Goal: Find specific page/section: Find specific page/section

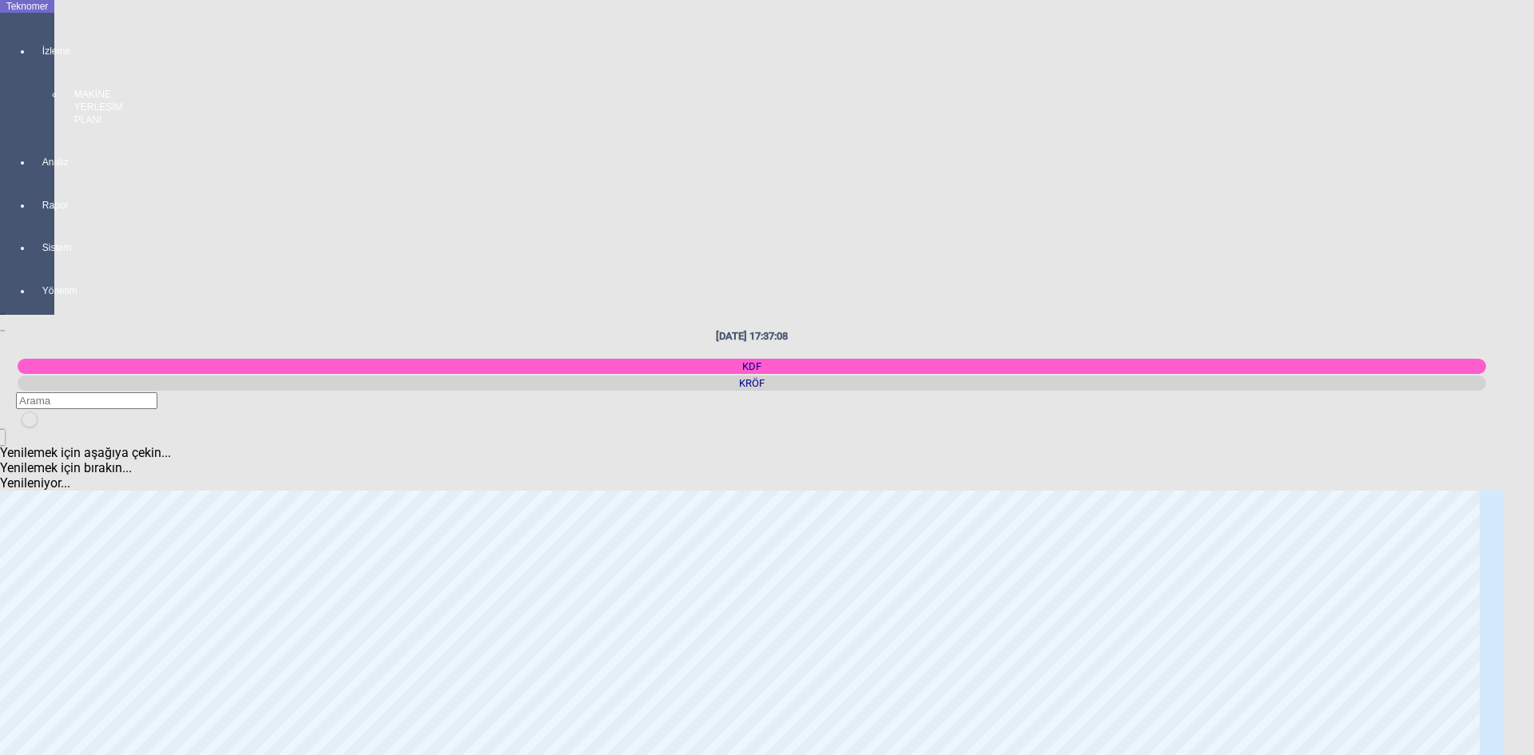
scroll to position [479, 0]
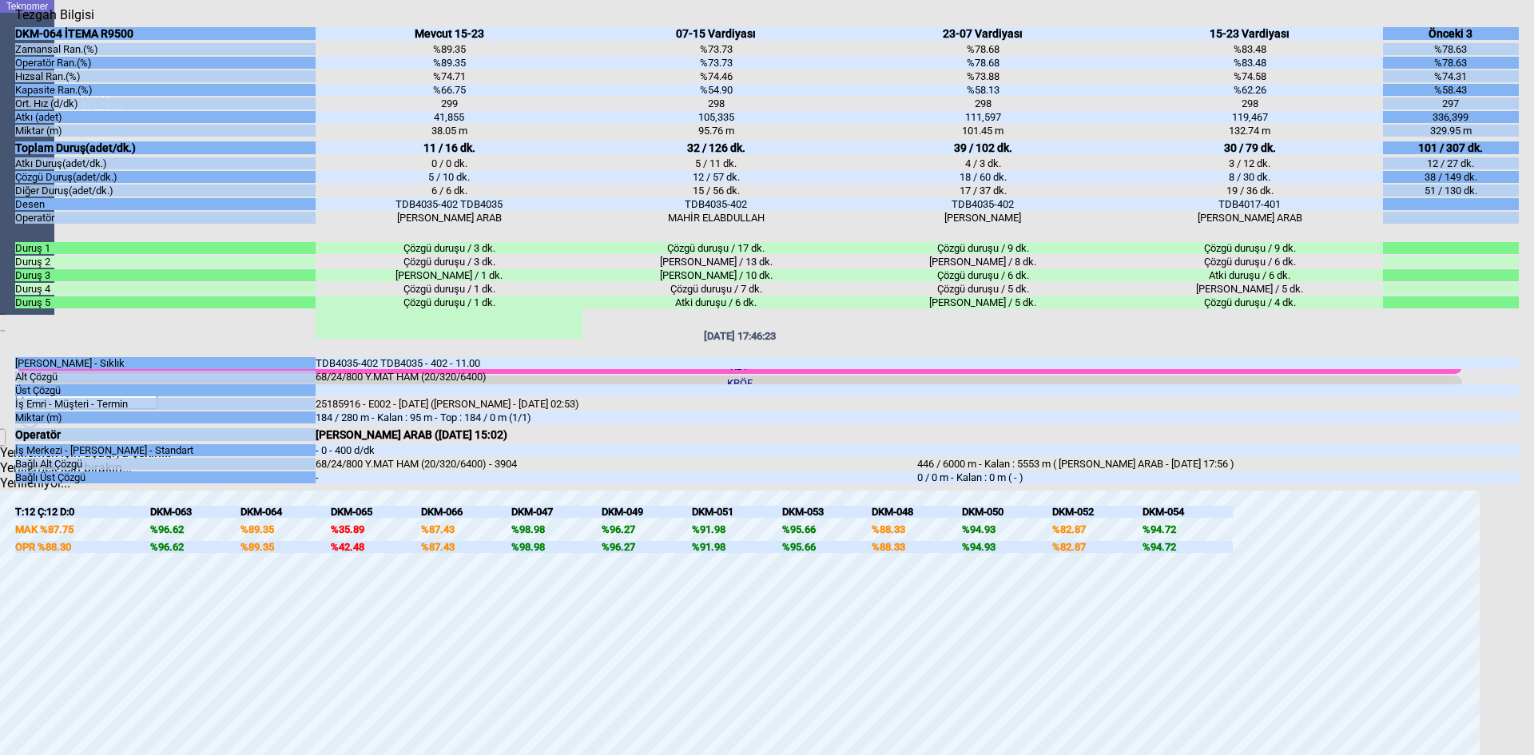
click at [1511, 22] on div "Kapat" at bounding box center [767, 22] width 1504 height 0
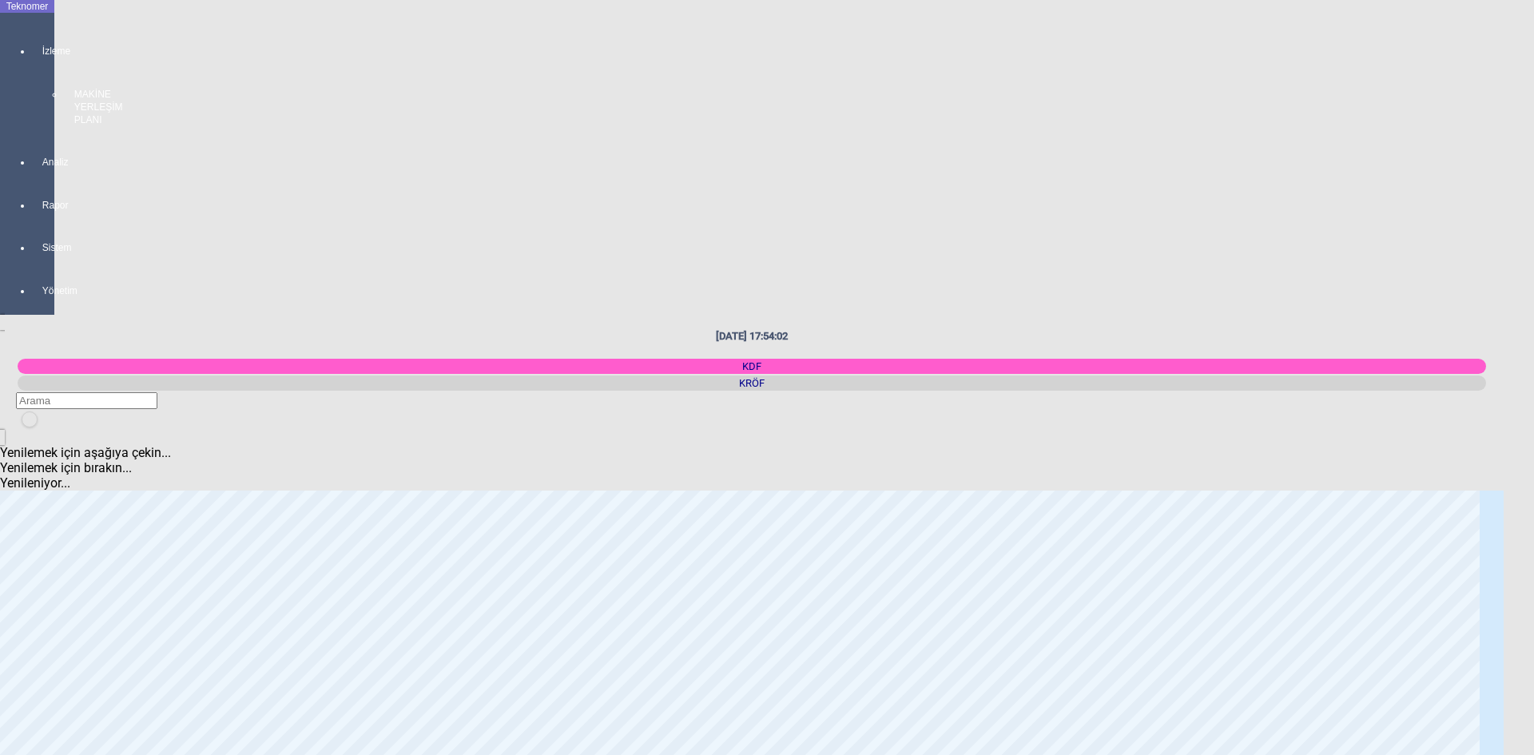
scroll to position [0, 0]
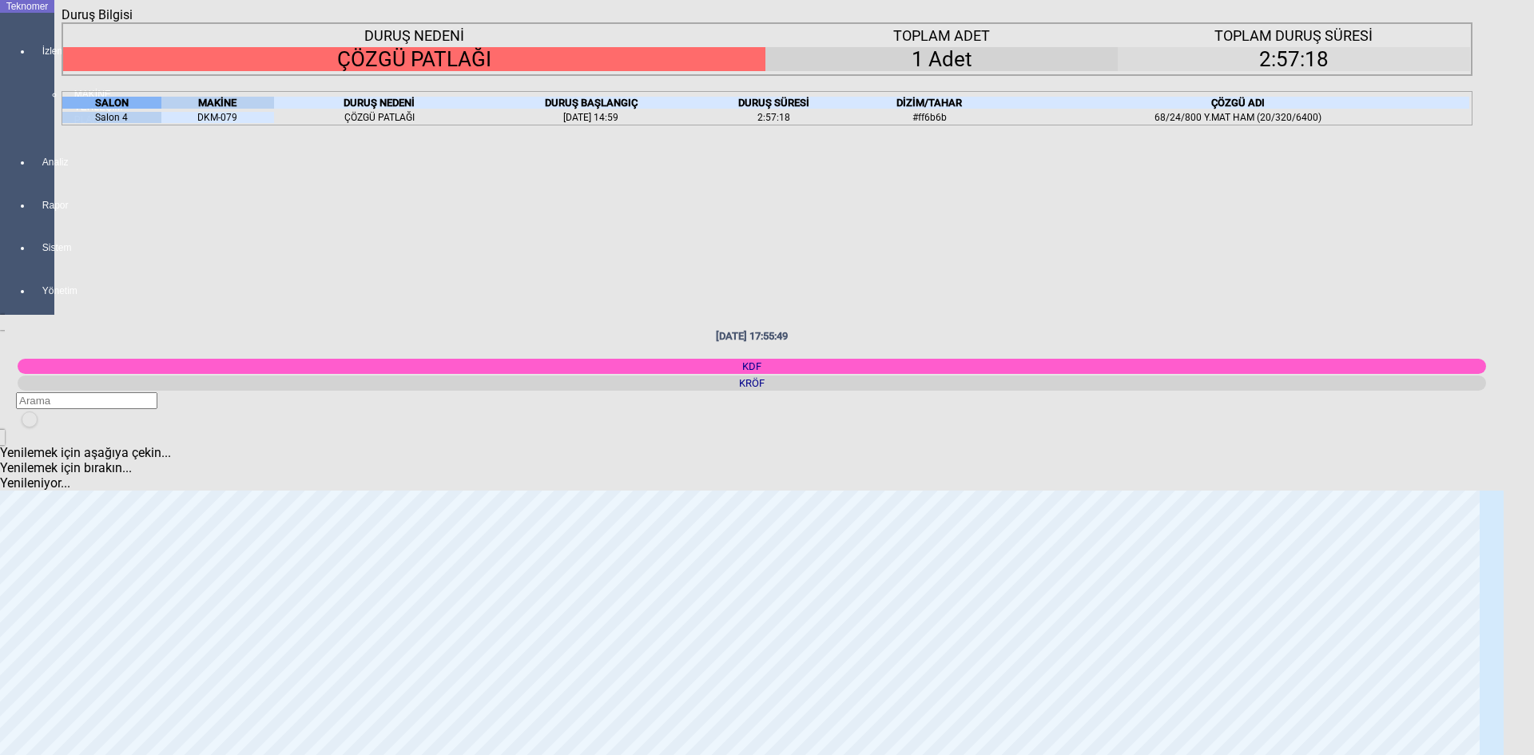
click at [62, 22] on icon "Kapat" at bounding box center [62, 22] width 0 height 0
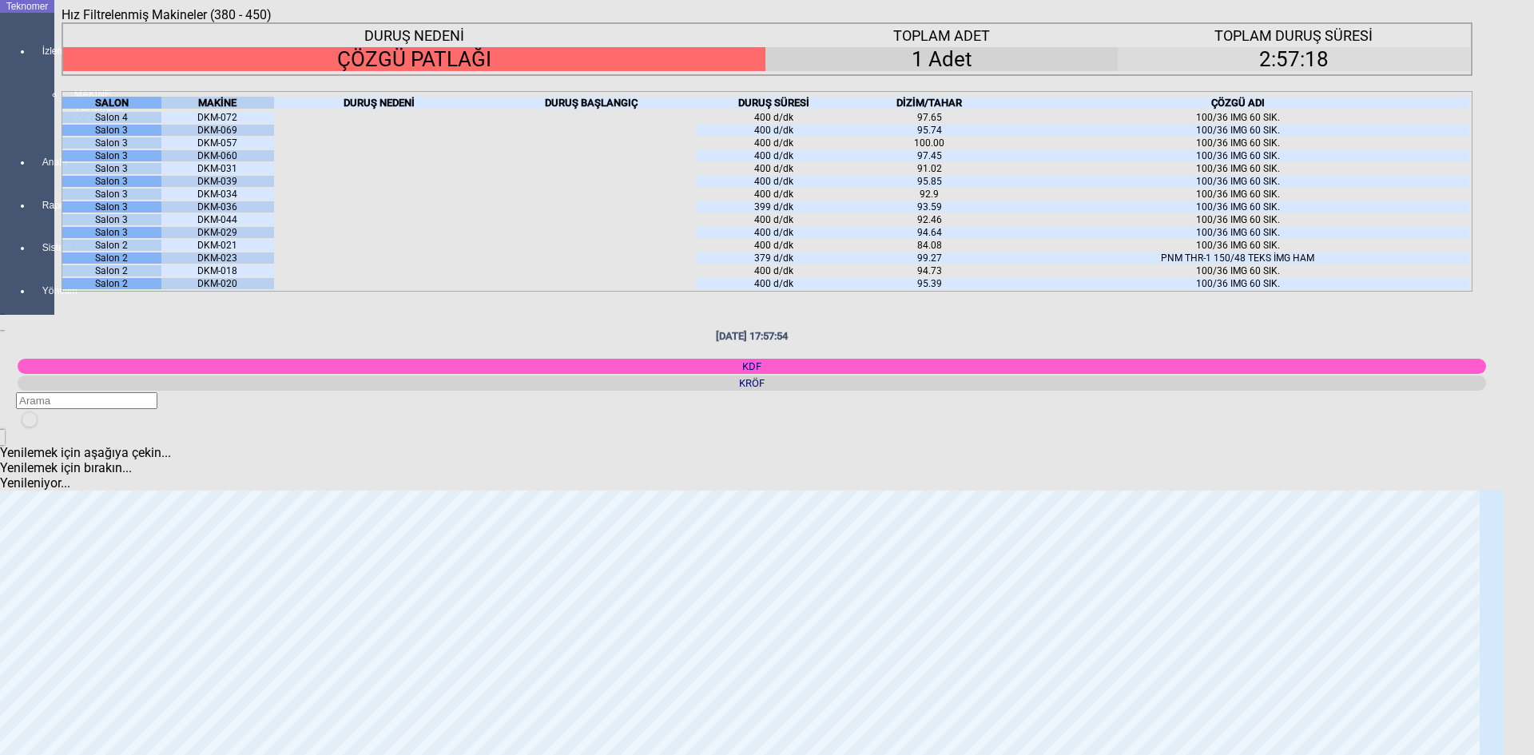
click at [62, 22] on icon "Kapat" at bounding box center [62, 22] width 0 height 0
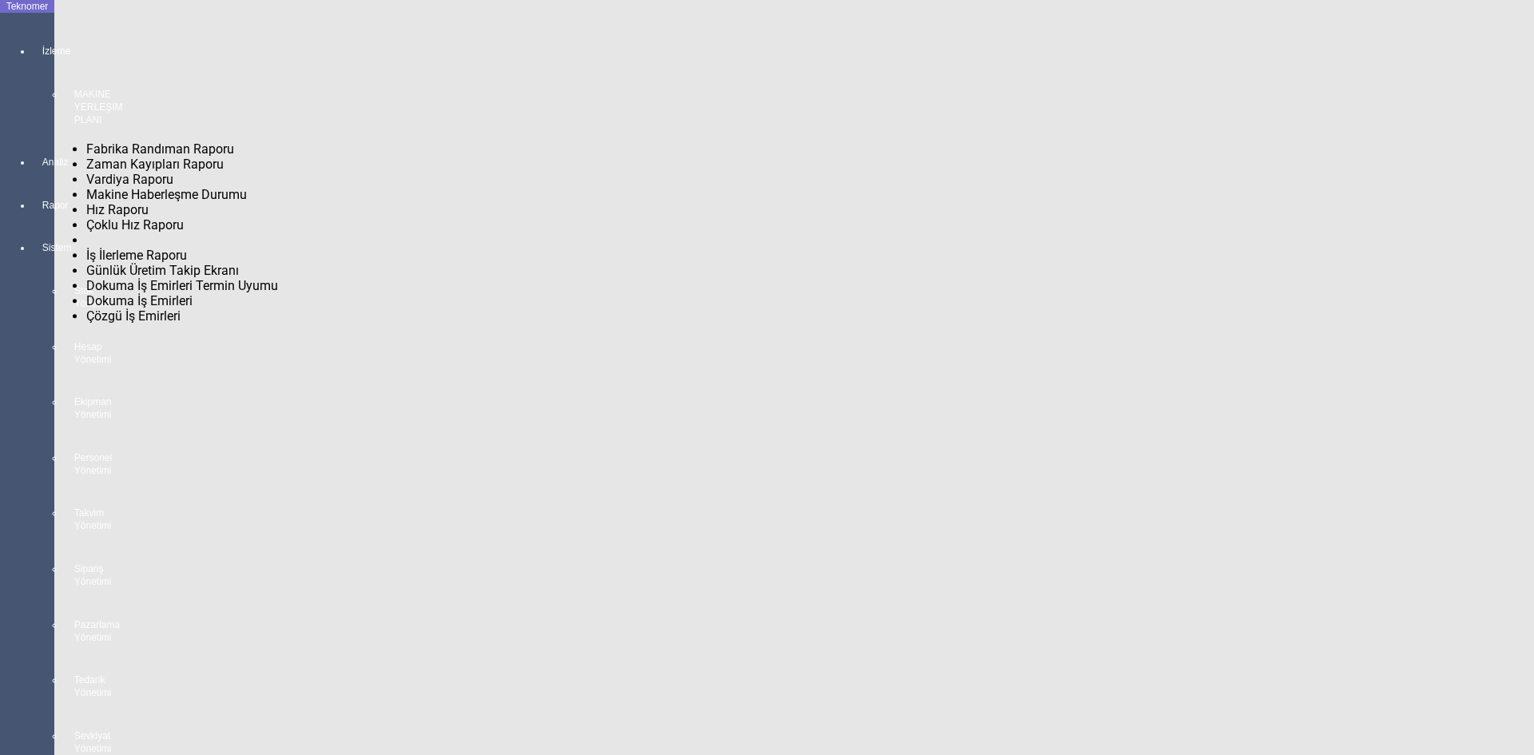
click at [121, 141] on span "Fabrika Randıman Raporu" at bounding box center [160, 148] width 148 height 15
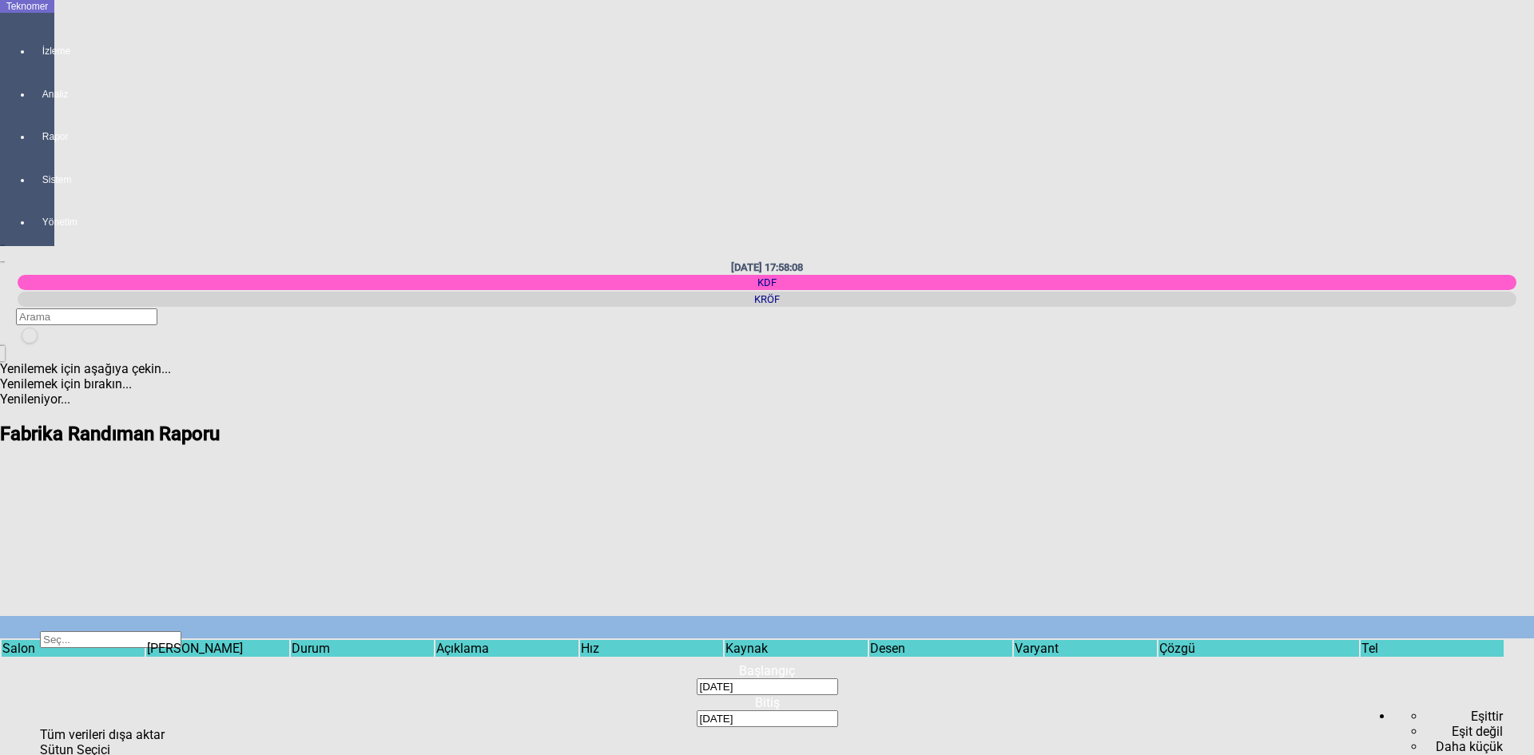
click at [867, 676] on span "Show filter options for column ''" at bounding box center [867, 676] width 0 height 0
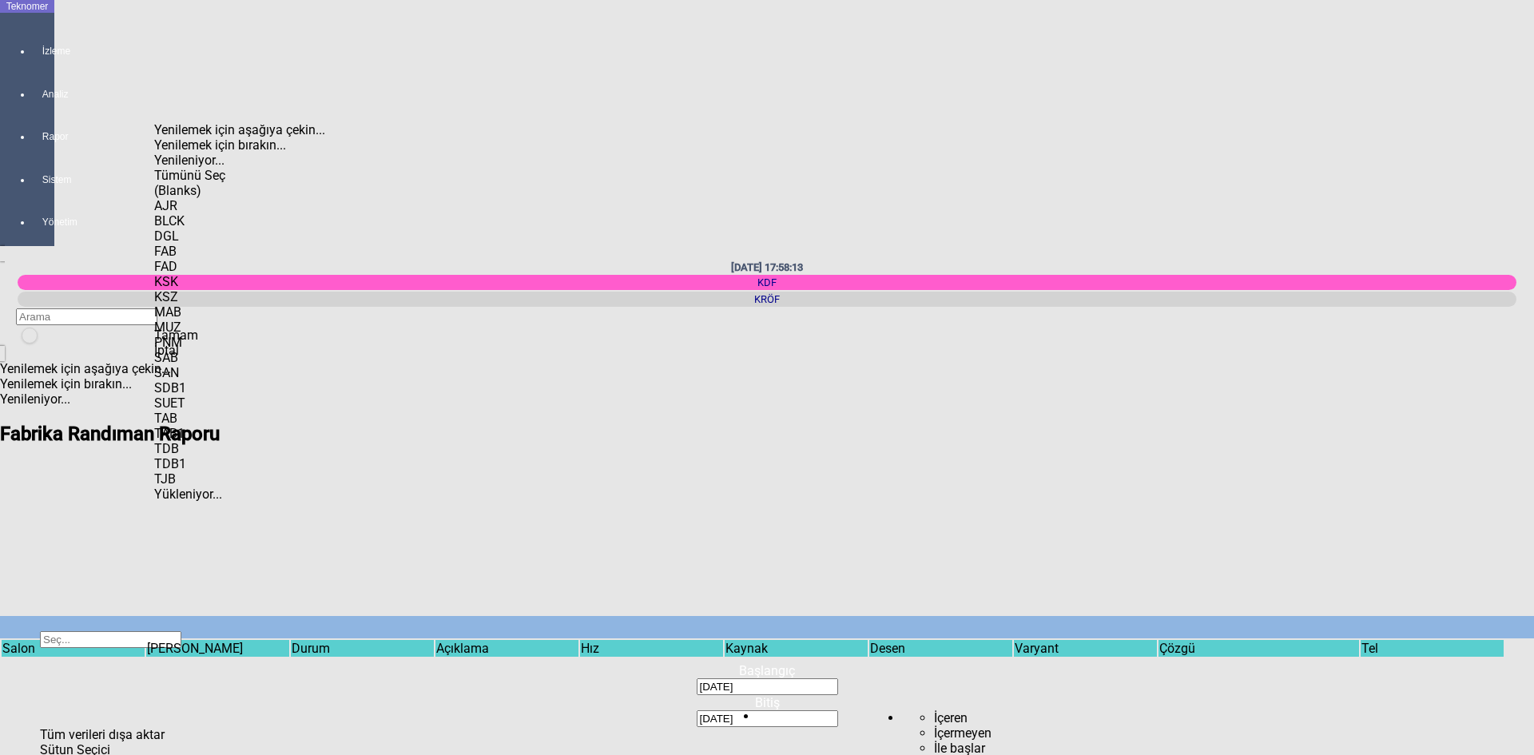
click at [188, 198] on div "AJR" at bounding box center [254, 205] width 201 height 15
click at [198, 343] on span "Tamam" at bounding box center [176, 335] width 44 height 15
type input "AJR"
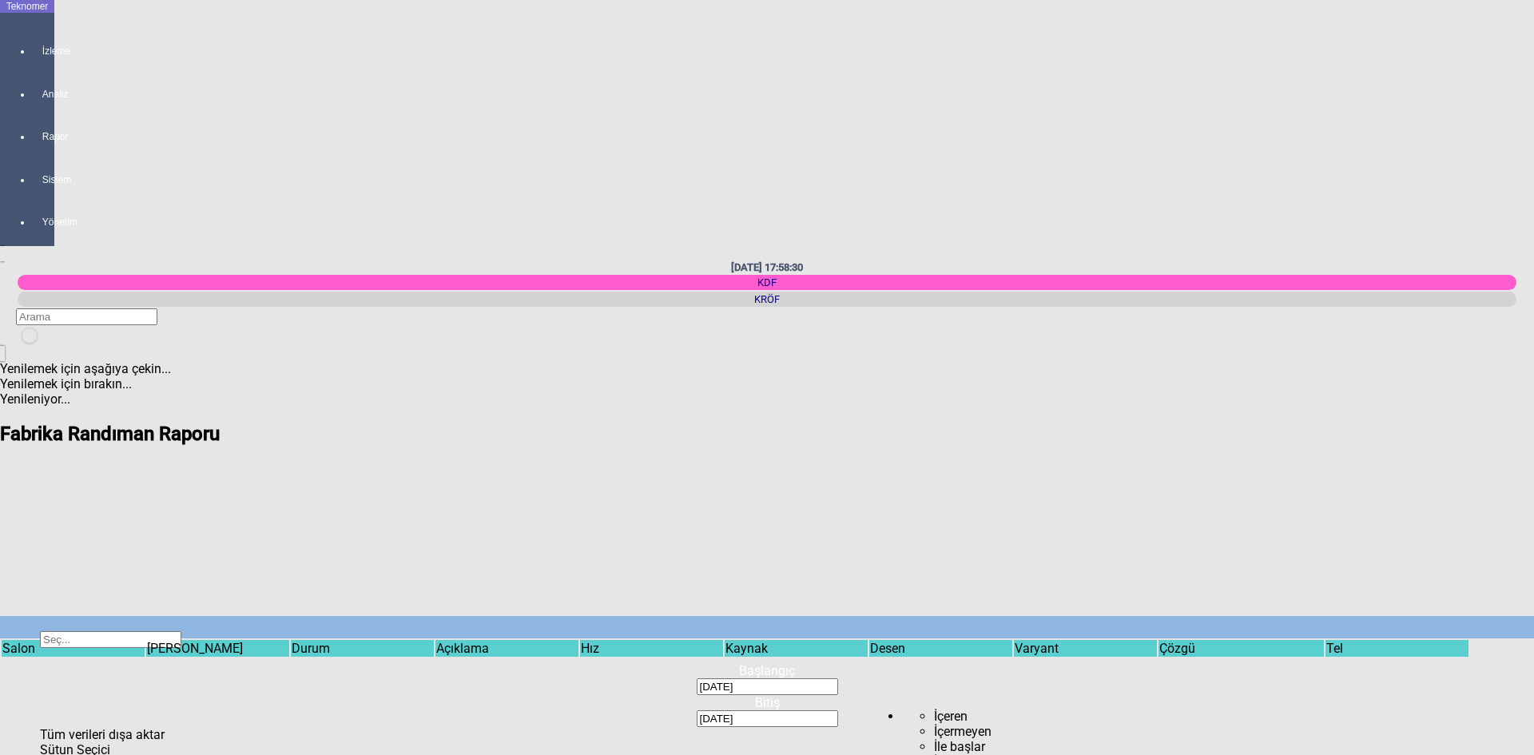
click at [867, 676] on span "Show filter options for column ''" at bounding box center [867, 676] width 0 height 0
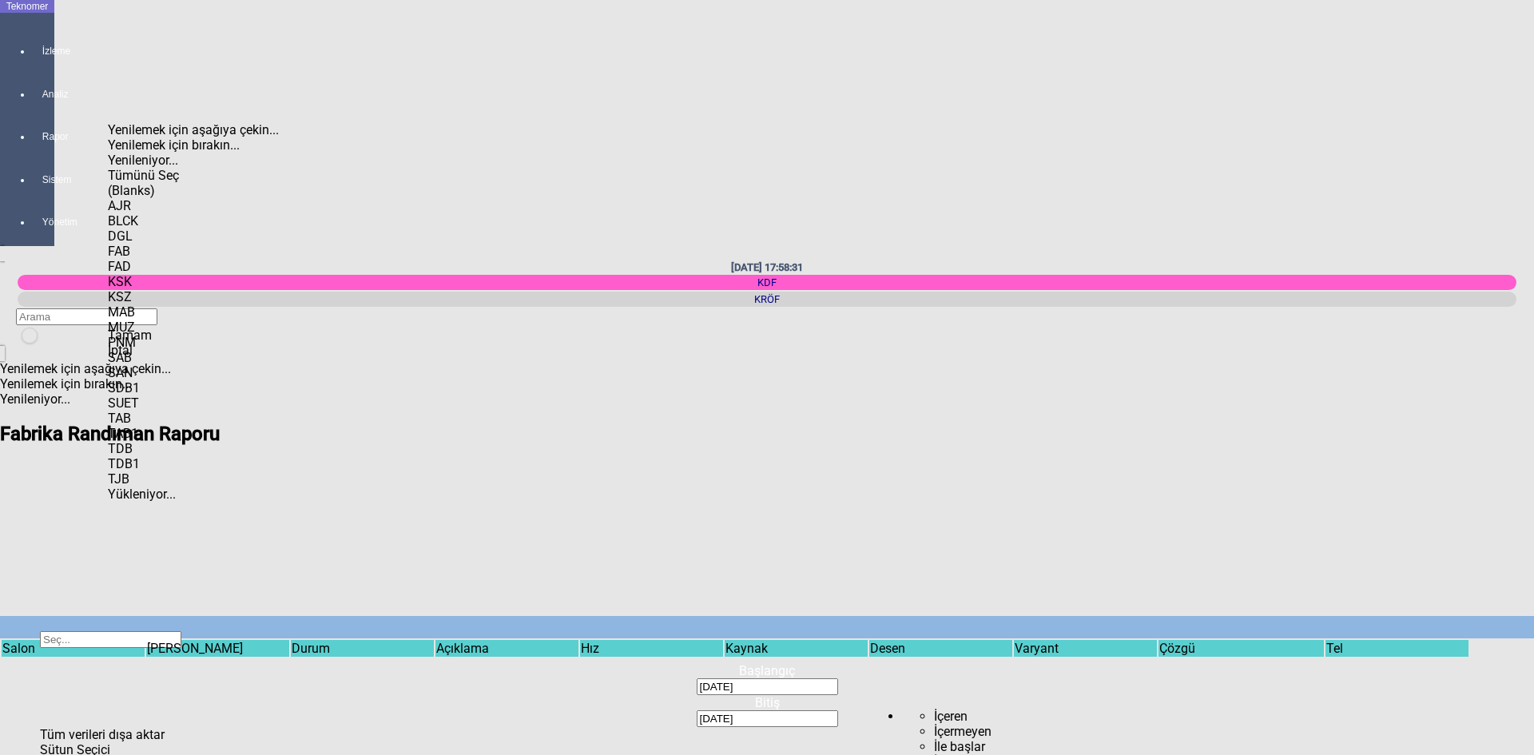
click at [149, 198] on div "AJR" at bounding box center [208, 205] width 201 height 15
click at [142, 213] on div "BLCK" at bounding box center [208, 220] width 201 height 15
click at [152, 343] on span "Tamam" at bounding box center [130, 335] width 44 height 15
type input "BLCK"
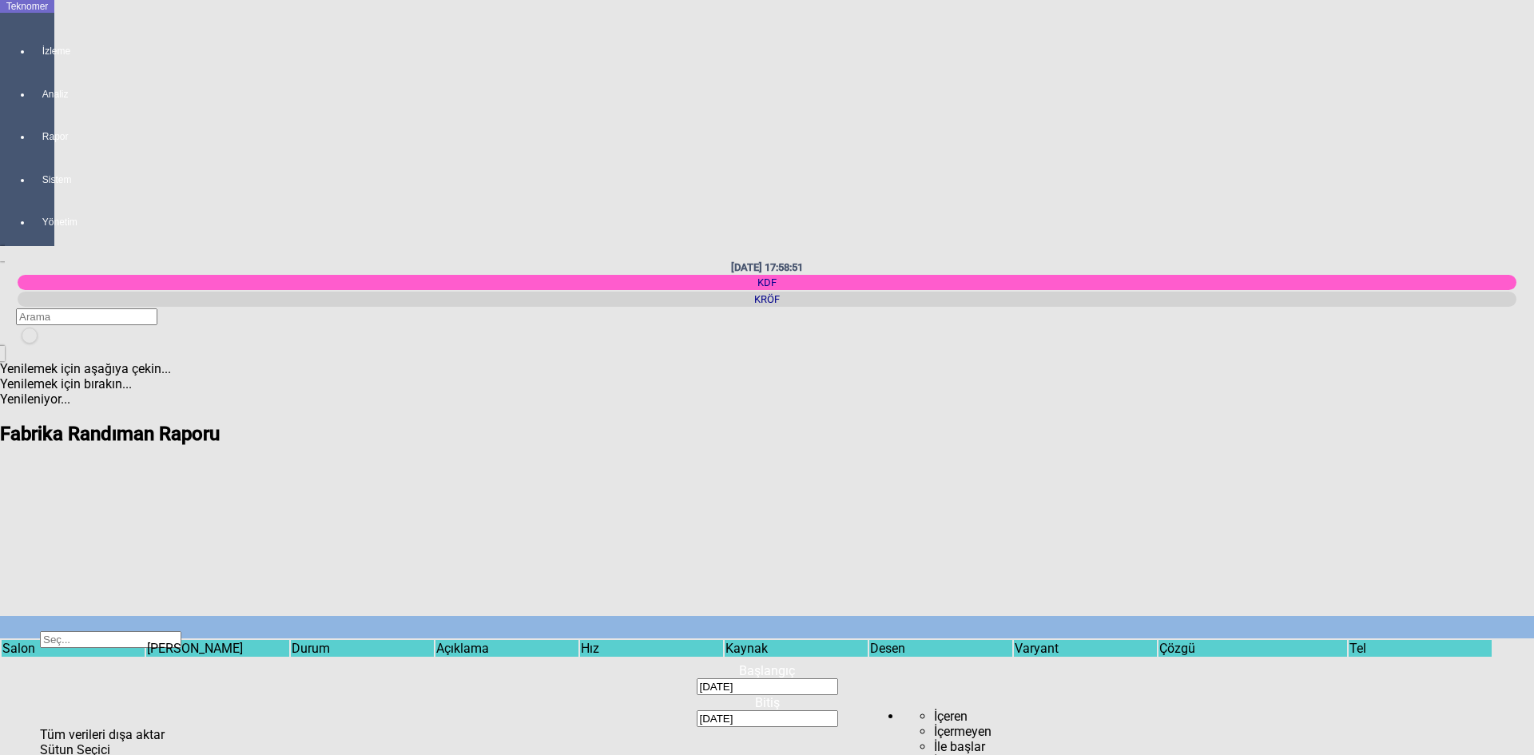
click at [867, 676] on span "Show filter options for column ''" at bounding box center [867, 676] width 0 height 0
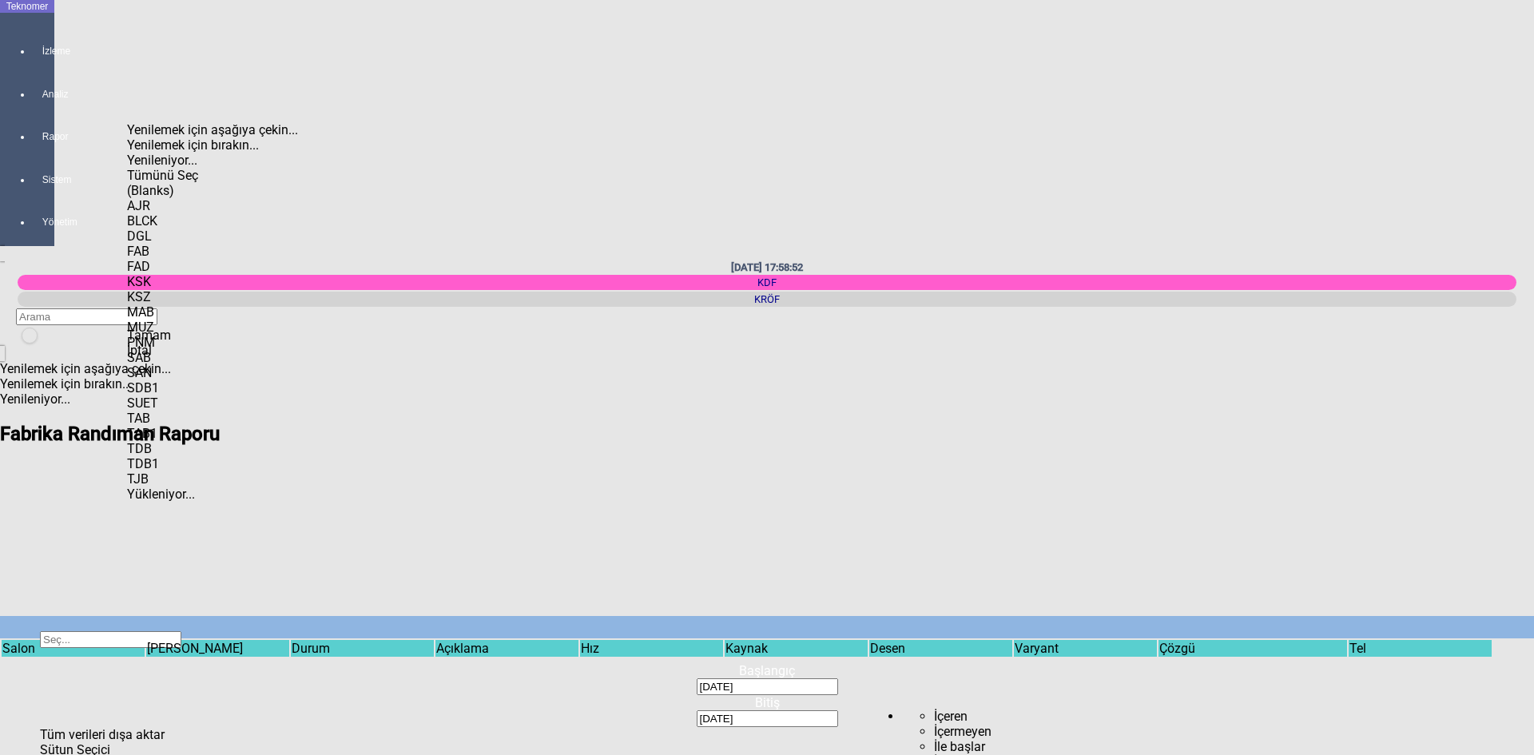
click at [161, 213] on div "BLCK" at bounding box center [227, 220] width 201 height 15
click at [166, 229] on div "DGL" at bounding box center [227, 236] width 201 height 15
click at [171, 343] on span "Tamam" at bounding box center [149, 335] width 44 height 15
type input "DGL"
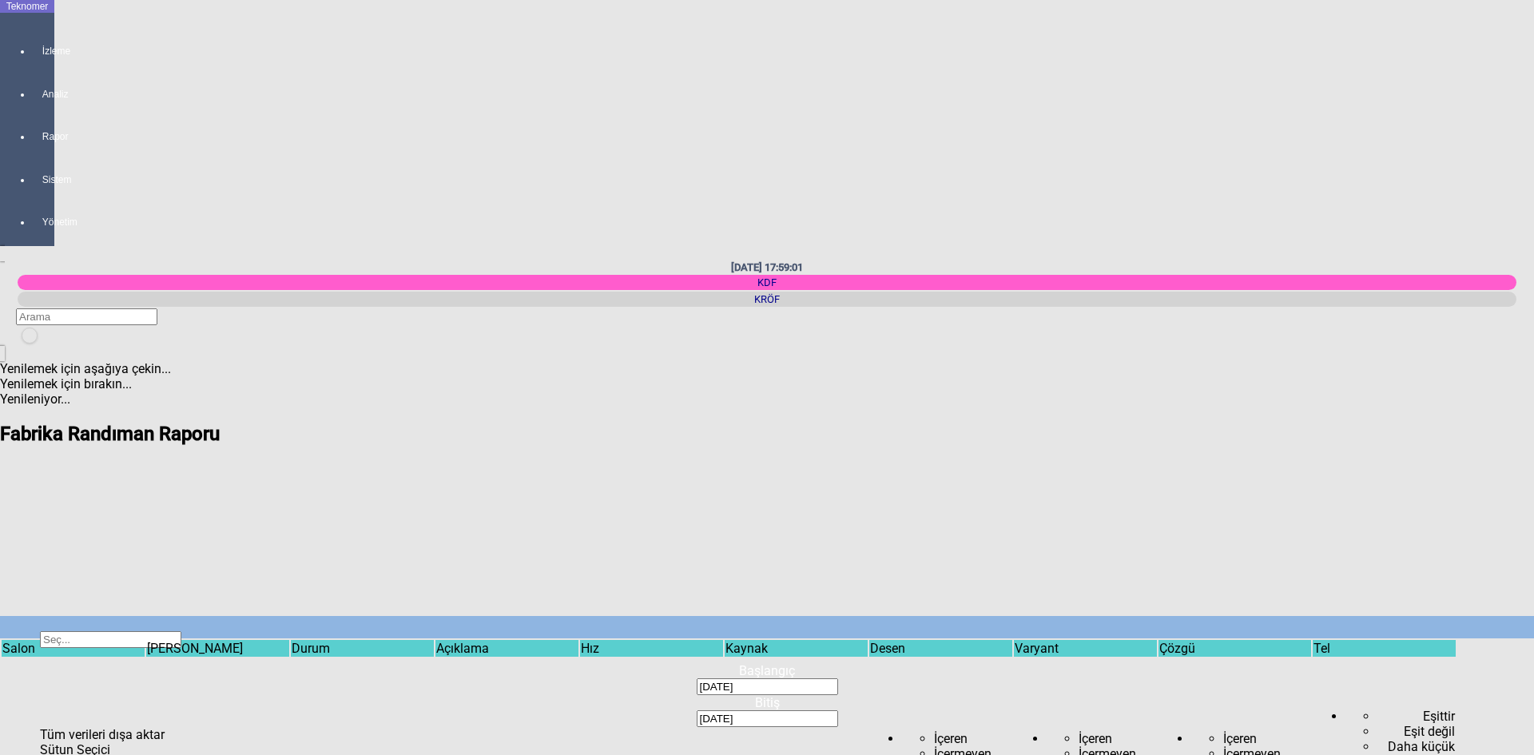
drag, startPoint x: 330, startPoint y: 88, endPoint x: 329, endPoint y: 101, distance: 12.8
click at [867, 676] on span "Show filter options for column ''" at bounding box center [867, 676] width 0 height 0
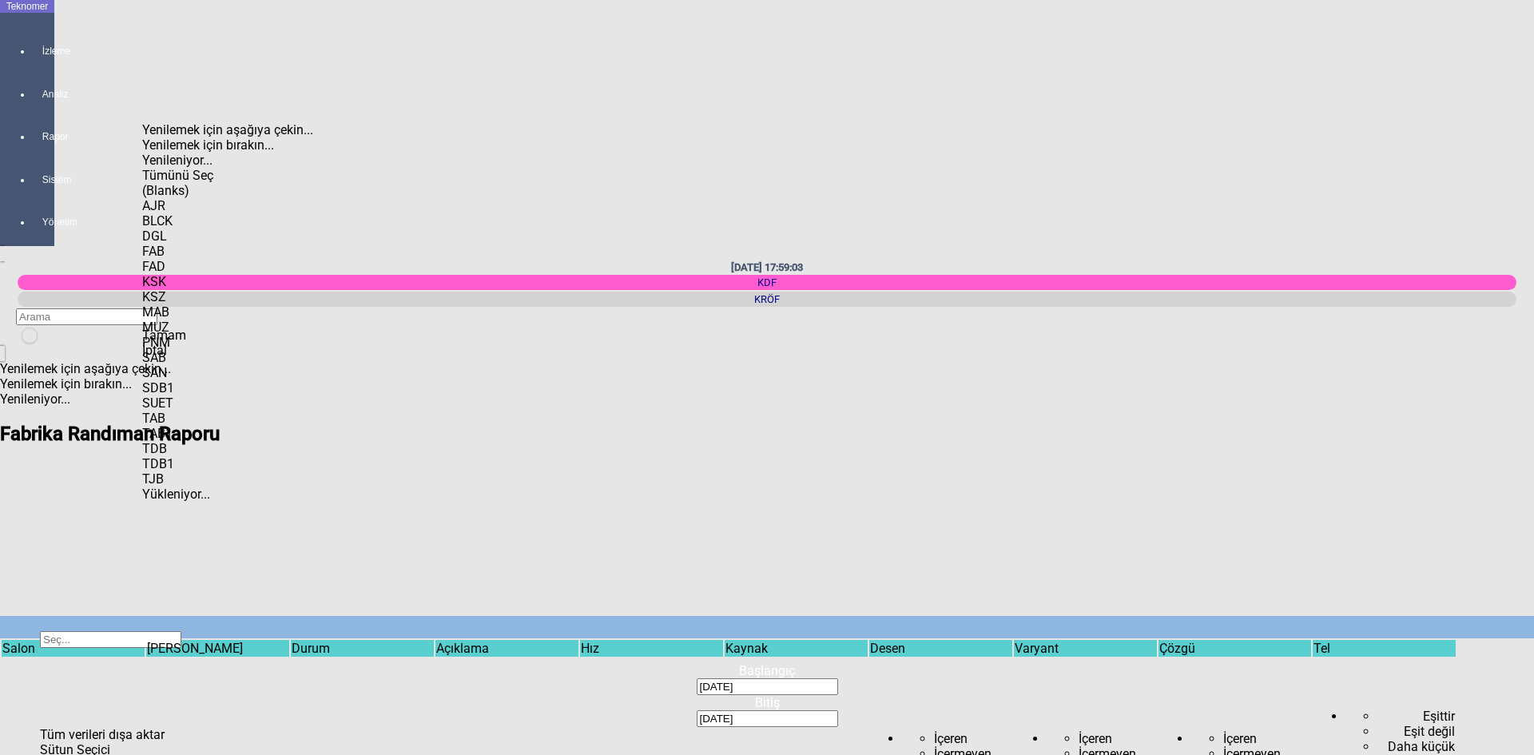
click at [173, 229] on div "DGL" at bounding box center [242, 236] width 201 height 15
click at [177, 245] on div "FAB" at bounding box center [242, 251] width 201 height 15
click at [186, 343] on span "Tamam" at bounding box center [164, 335] width 44 height 15
type input "FAB"
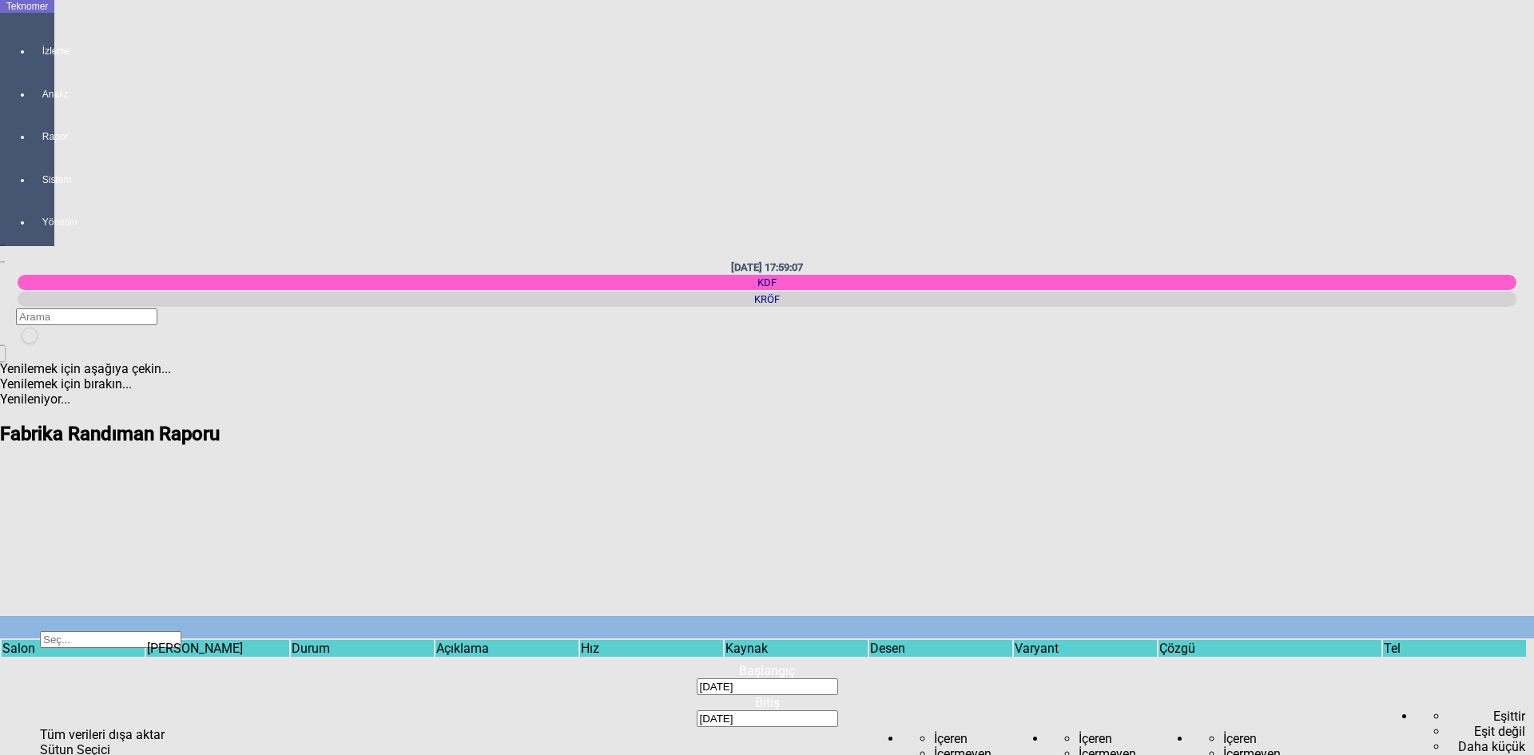
click at [1384, 676] on span "Show filter options for column ''" at bounding box center [1384, 676] width 0 height 0
click at [705, 183] on div "3840" at bounding box center [766, 190] width 201 height 15
click at [710, 343] on span "Tamam" at bounding box center [688, 335] width 44 height 15
type input "3840"
click at [1349, 676] on span "Show filter options for column ''" at bounding box center [1349, 676] width 0 height 0
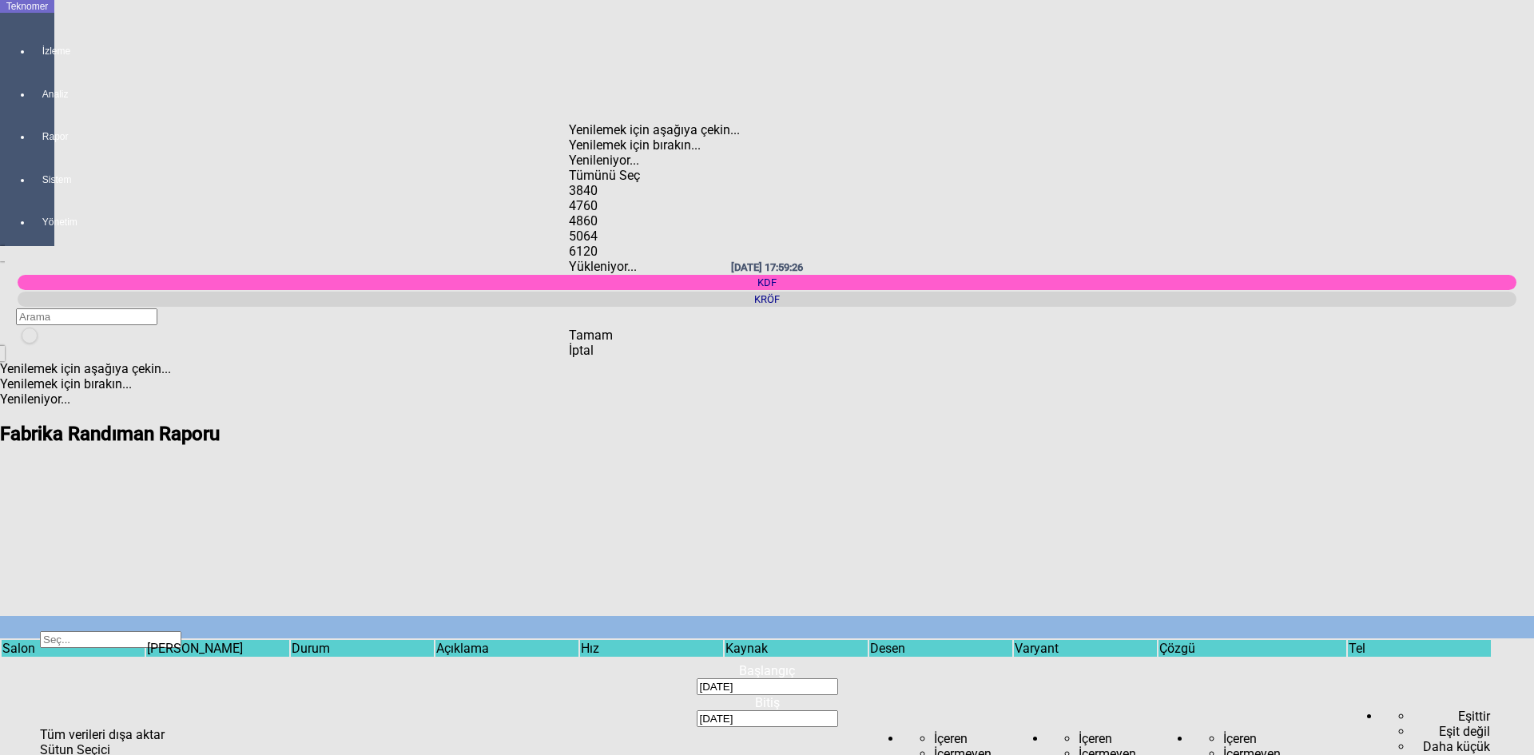
click at [569, 198] on span "Check State" at bounding box center [569, 198] width 0 height 0
click at [597, 183] on div "Items" at bounding box center [669, 183] width 201 height 0
click at [613, 343] on span "Tamam" at bounding box center [591, 335] width 44 height 15
type input "4760"
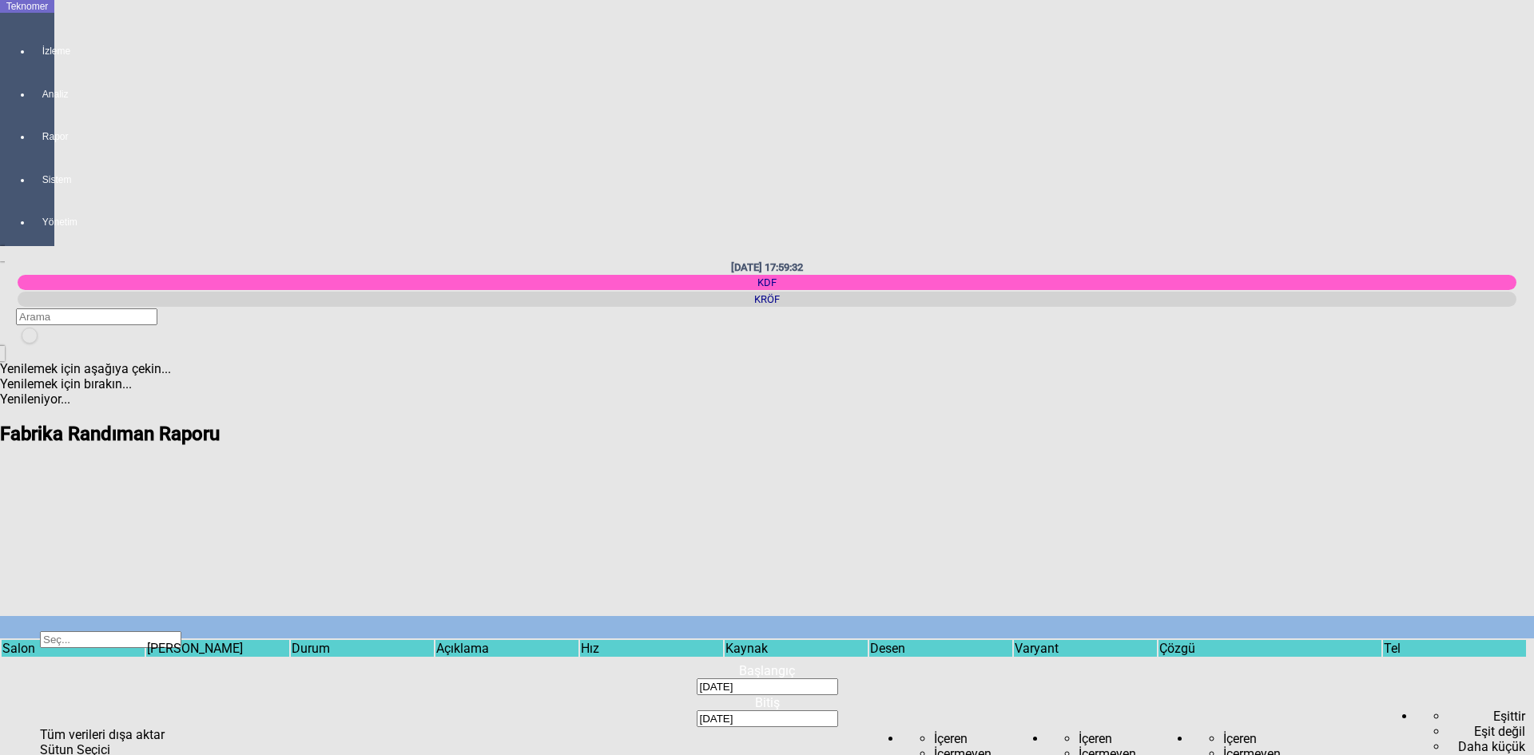
click at [1384, 676] on span "Show filter options for column ''" at bounding box center [1384, 676] width 0 height 0
click at [697, 198] on div "4760" at bounding box center [765, 205] width 201 height 15
click at [705, 213] on div "4860" at bounding box center [765, 220] width 201 height 15
click at [755, 343] on div "Tamam" at bounding box center [765, 335] width 201 height 15
type input "4860"
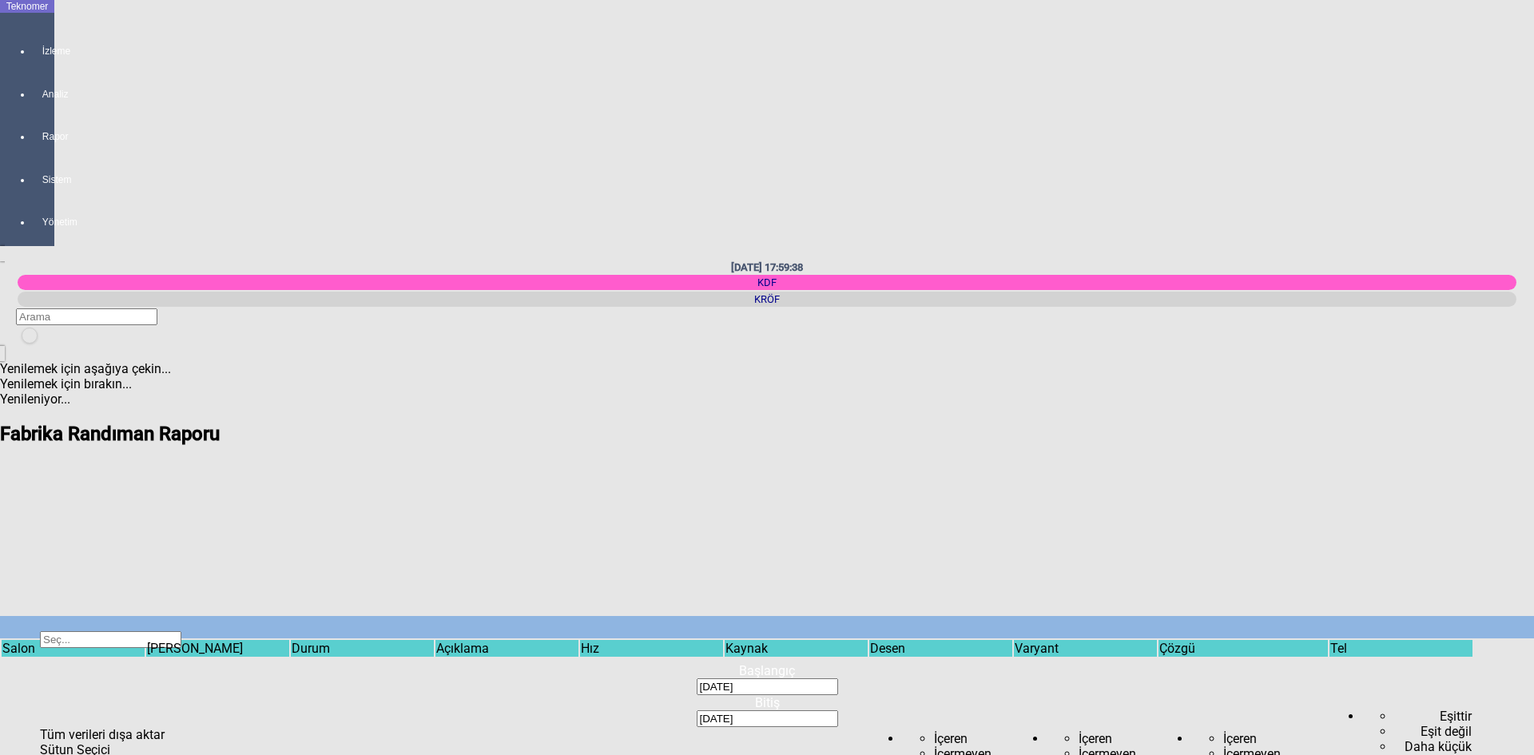
click at [1331, 676] on span "Show filter options for column ''" at bounding box center [1331, 676] width 0 height 0
click at [584, 213] on div "4860" at bounding box center [651, 220] width 201 height 15
click at [599, 229] on div "5064" at bounding box center [651, 236] width 201 height 15
click at [635, 343] on div "Tamam" at bounding box center [651, 335] width 201 height 15
type input "5064"
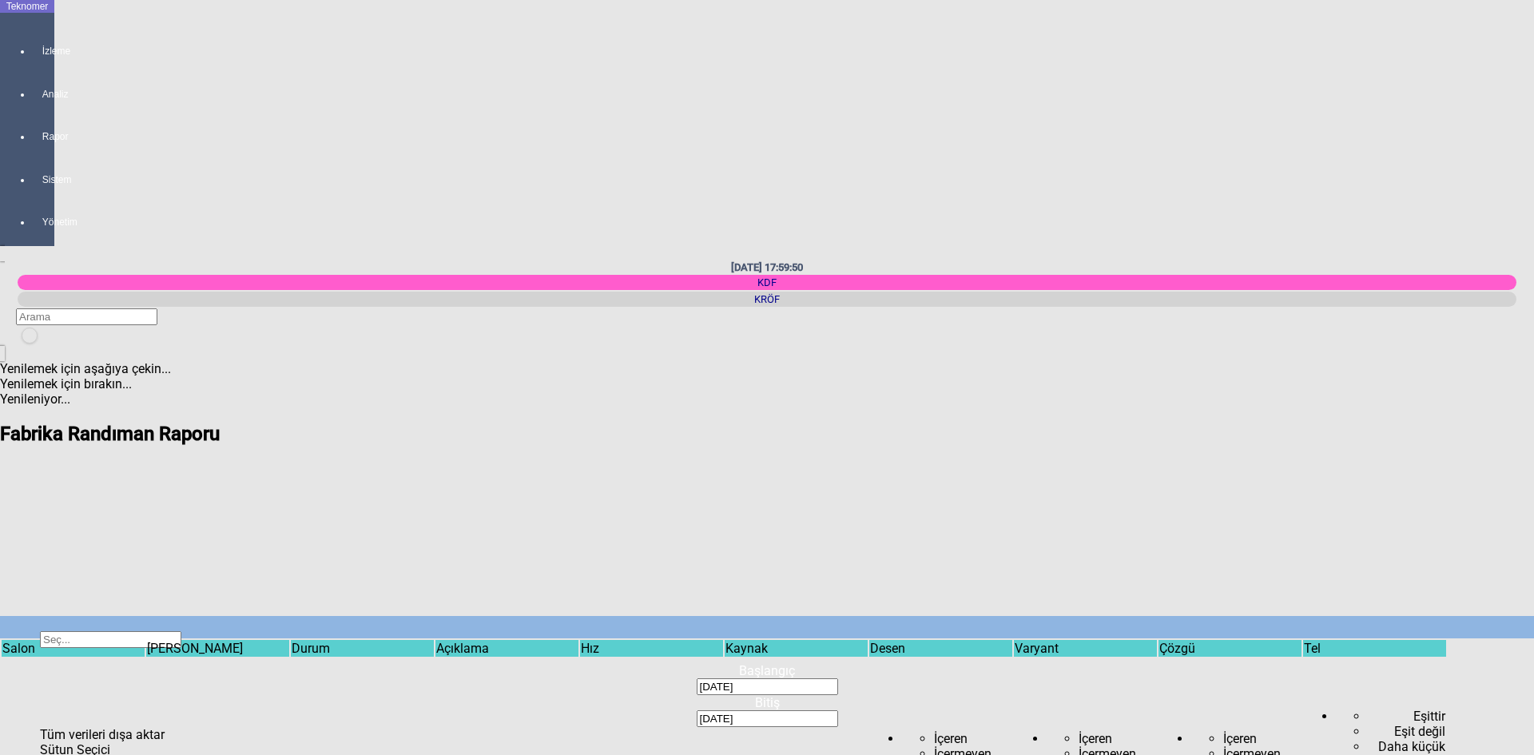
click at [1304, 676] on span "Show filter options for column ''" at bounding box center [1304, 676] width 0 height 0
click at [501, 229] on div "5064" at bounding box center [563, 236] width 201 height 15
click at [508, 248] on div "6120" at bounding box center [563, 251] width 201 height 15
click at [548, 343] on div "Tamam" at bounding box center [563, 335] width 201 height 15
type input "6120"
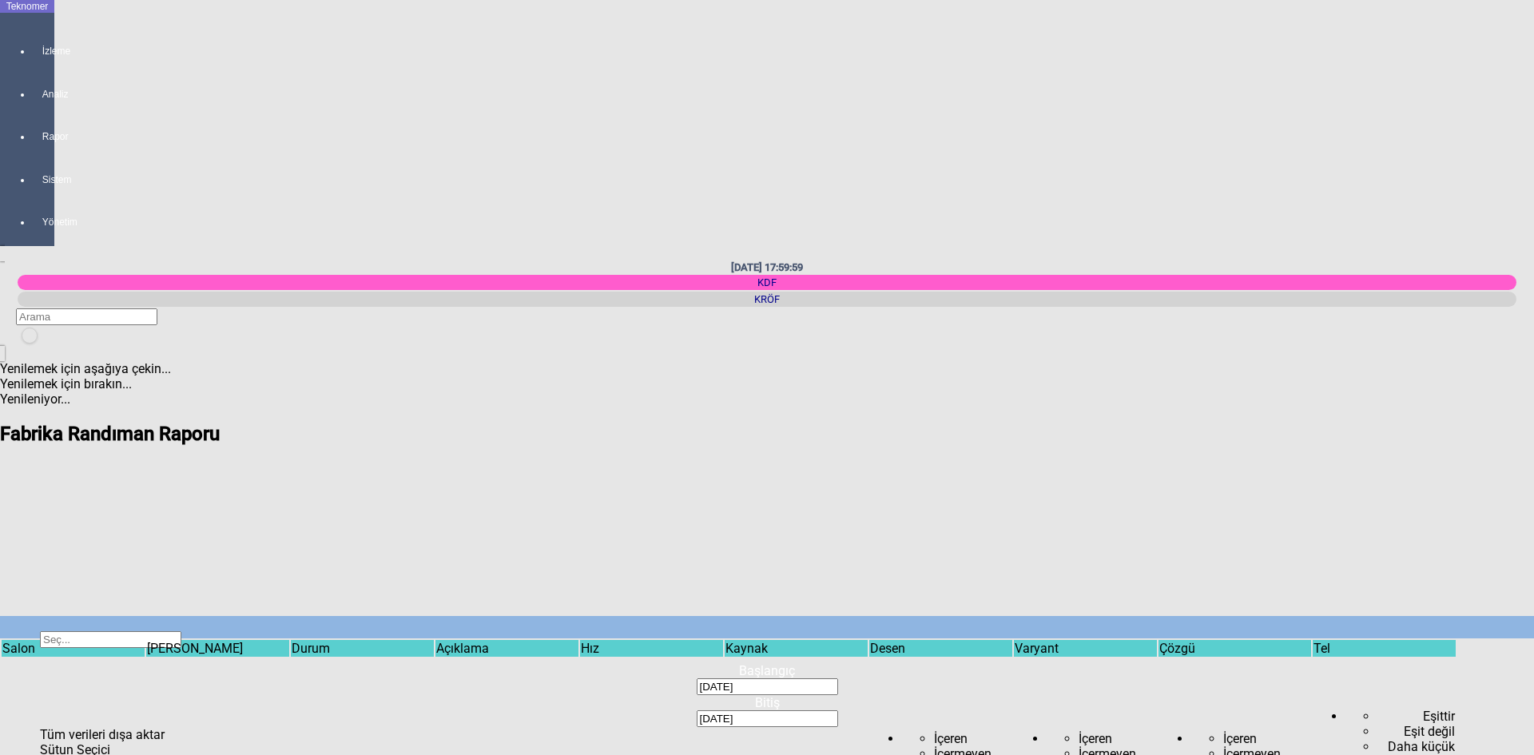
click at [867, 676] on span "Show filter options for column ''" at bounding box center [867, 676] width 0 height 0
click at [1314, 676] on span "Show filter options for column ''" at bounding box center [1314, 676] width 0 height 0
click at [590, 168] on div "Tümünü Seç" at bounding box center [663, 175] width 201 height 15
click at [607, 343] on span "Tamam" at bounding box center [585, 335] width 44 height 15
click at [867, 676] on span "Show filter options for column ''" at bounding box center [867, 676] width 0 height 0
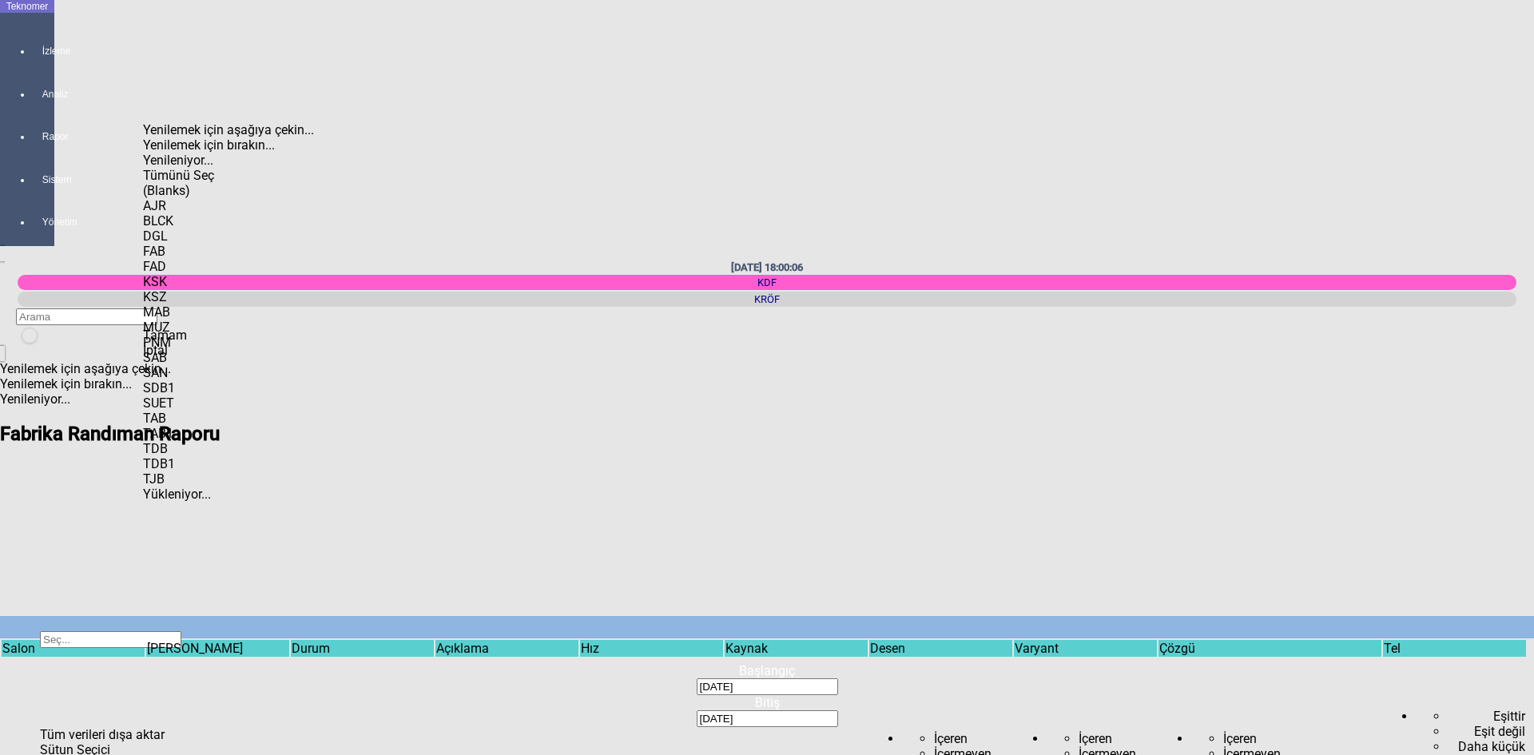
click at [189, 244] on div "FAB" at bounding box center [243, 251] width 201 height 15
click at [191, 284] on div "KSK" at bounding box center [243, 281] width 201 height 15
click at [196, 304] on div "KSZ" at bounding box center [243, 296] width 201 height 15
click at [193, 320] on div "MAB" at bounding box center [243, 311] width 201 height 15
click at [229, 358] on div "Tamam İptal" at bounding box center [243, 343] width 201 height 30
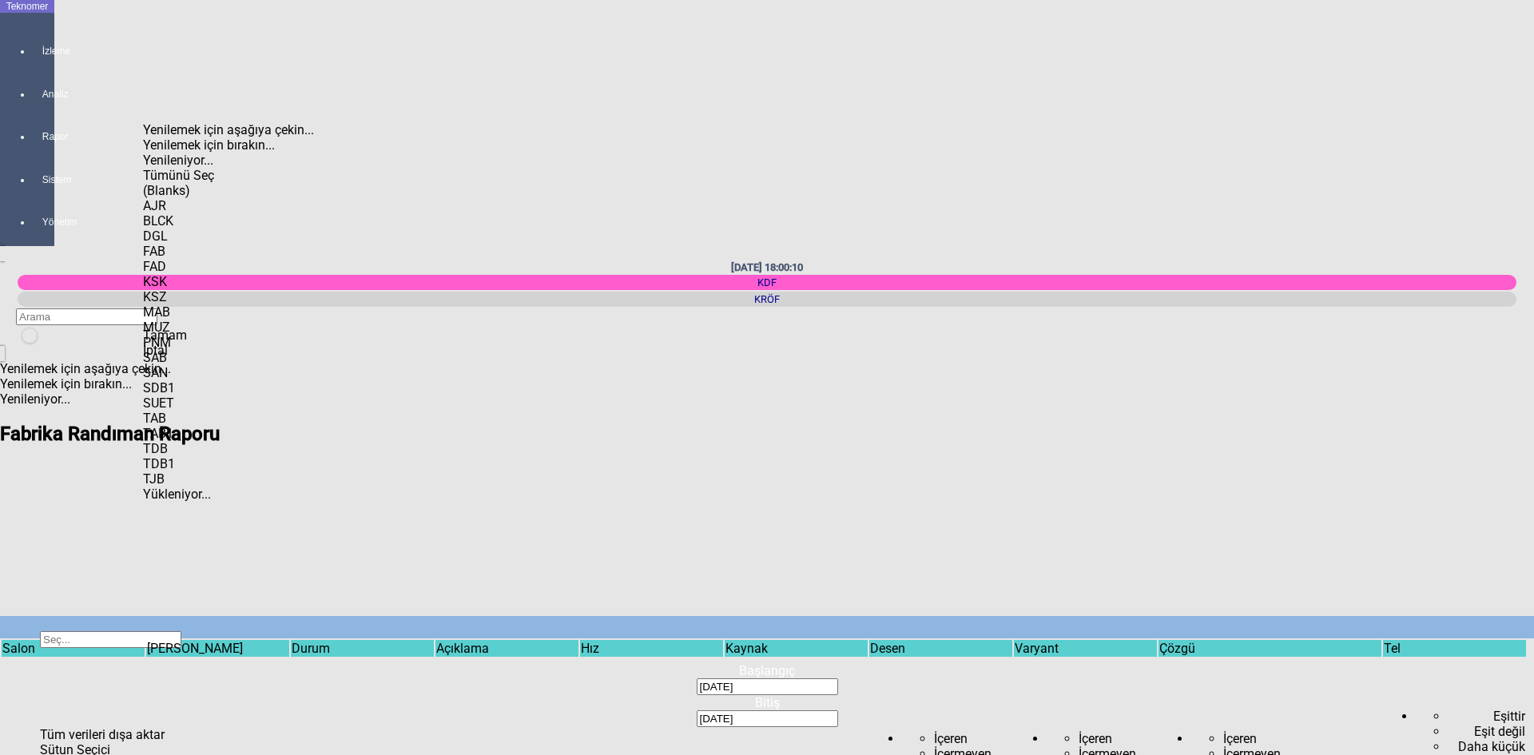
click at [229, 343] on div "Tamam" at bounding box center [243, 335] width 201 height 15
